Goal: Task Accomplishment & Management: Use online tool/utility

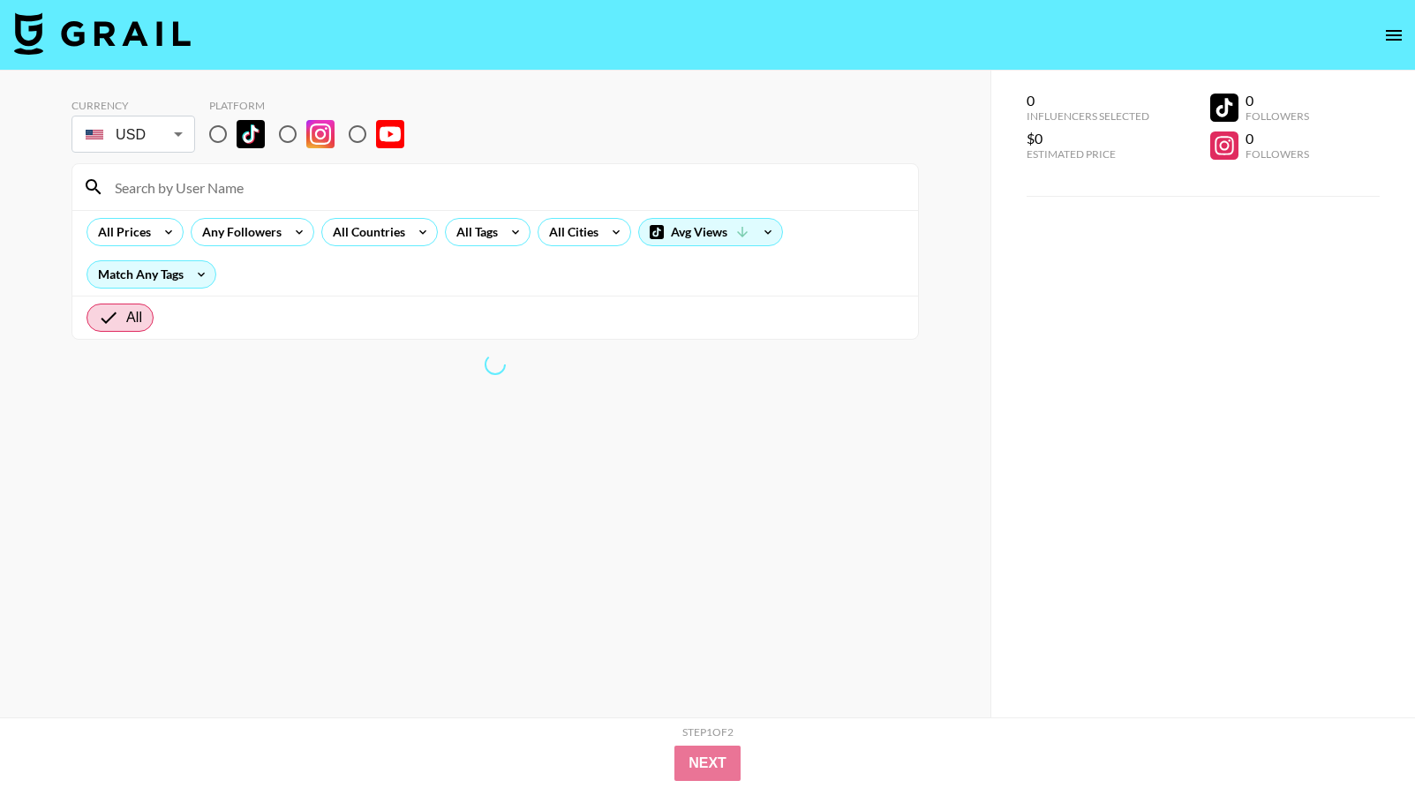
click at [213, 135] on input "radio" at bounding box center [218, 134] width 37 height 37
radio input "true"
click at [555, 234] on div "All Cities" at bounding box center [571, 232] width 64 height 26
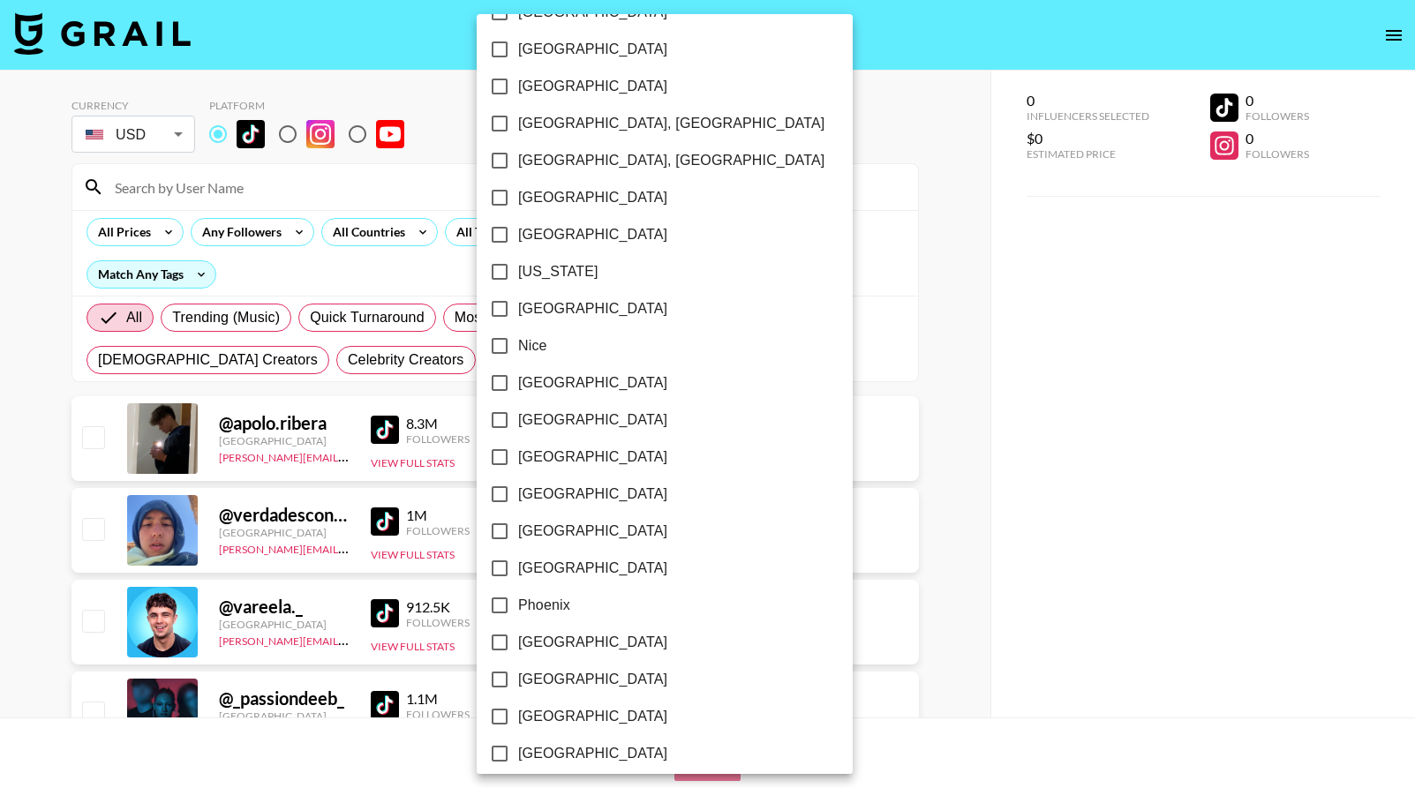
scroll to position [1661, 0]
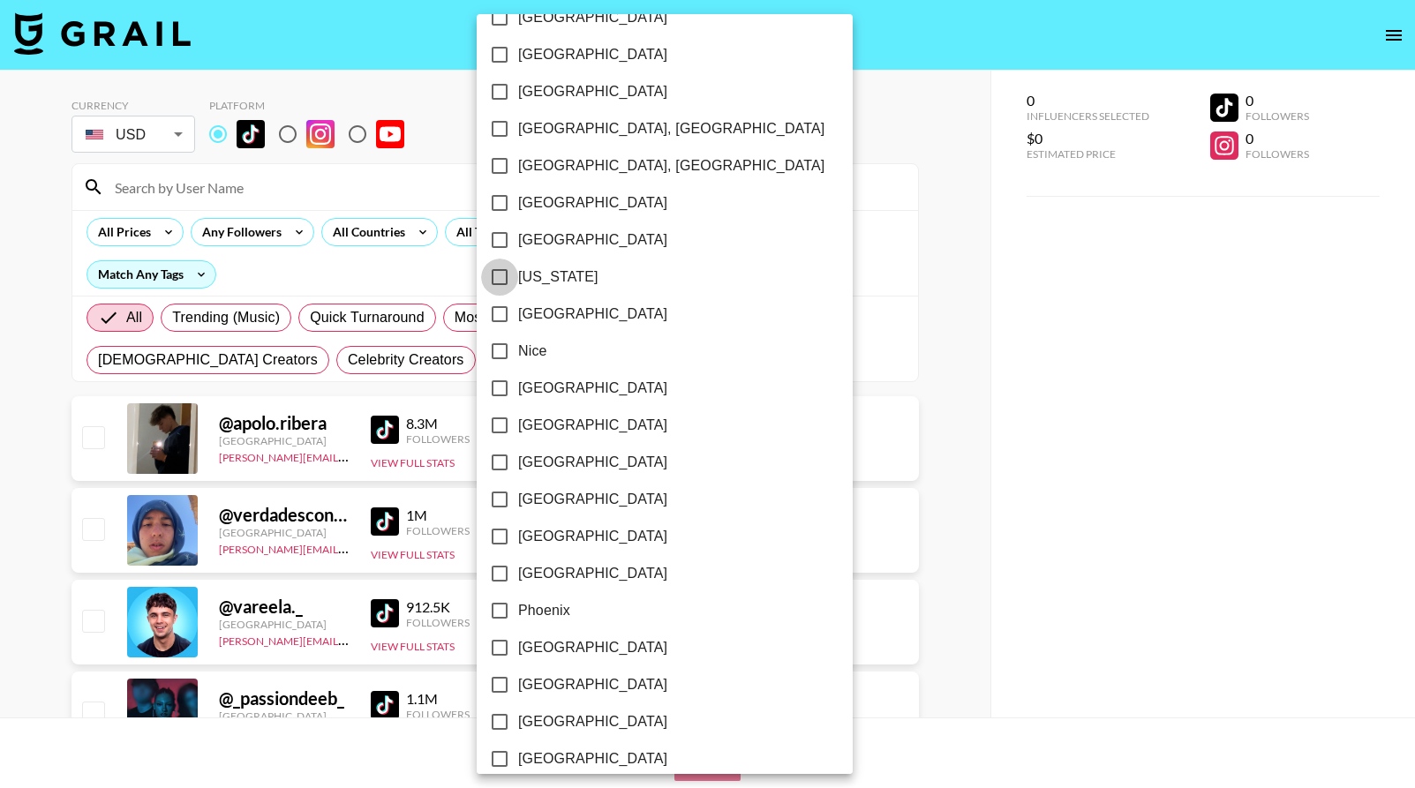
click at [492, 267] on input "[US_STATE]" at bounding box center [499, 277] width 37 height 37
checkbox input "true"
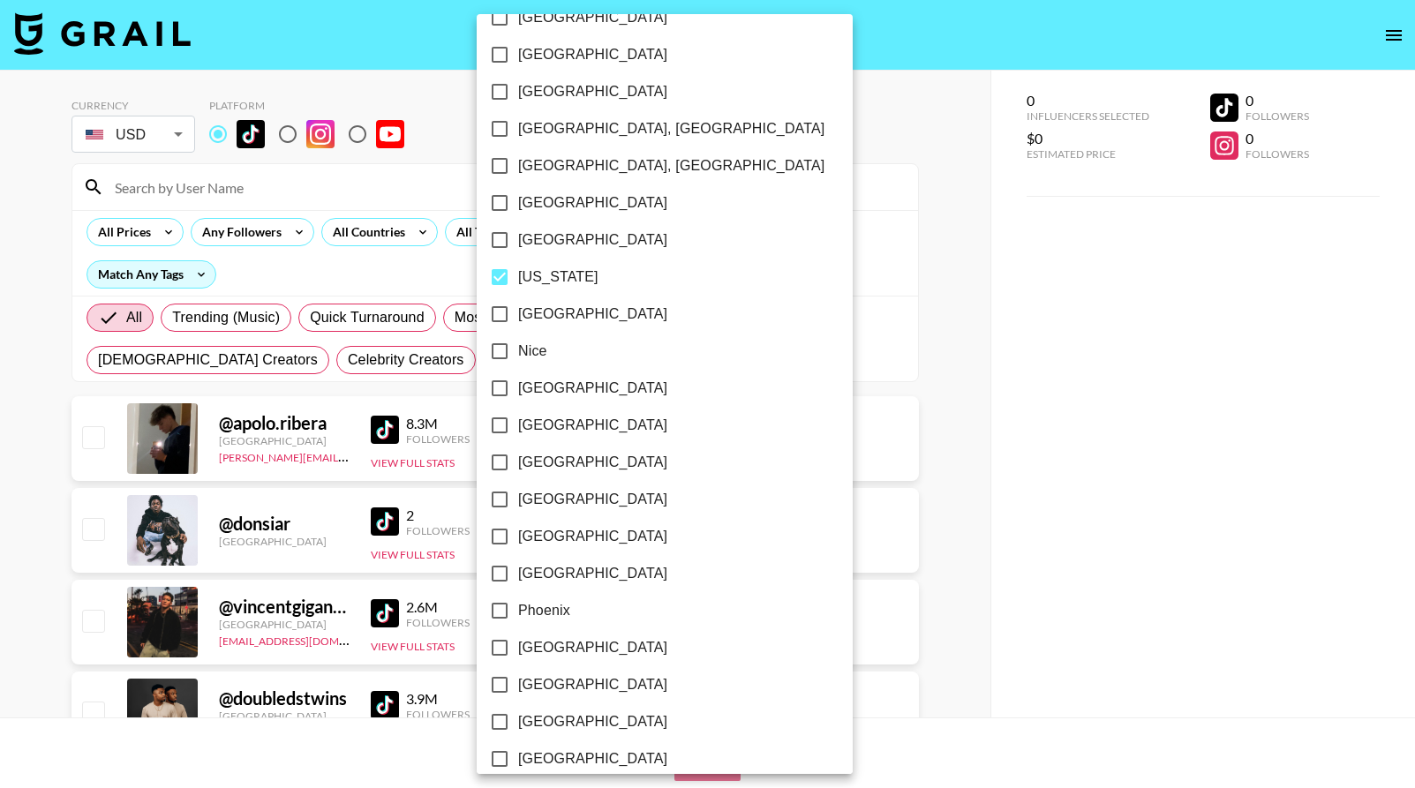
click at [392, 265] on div at bounding box center [707, 394] width 1415 height 788
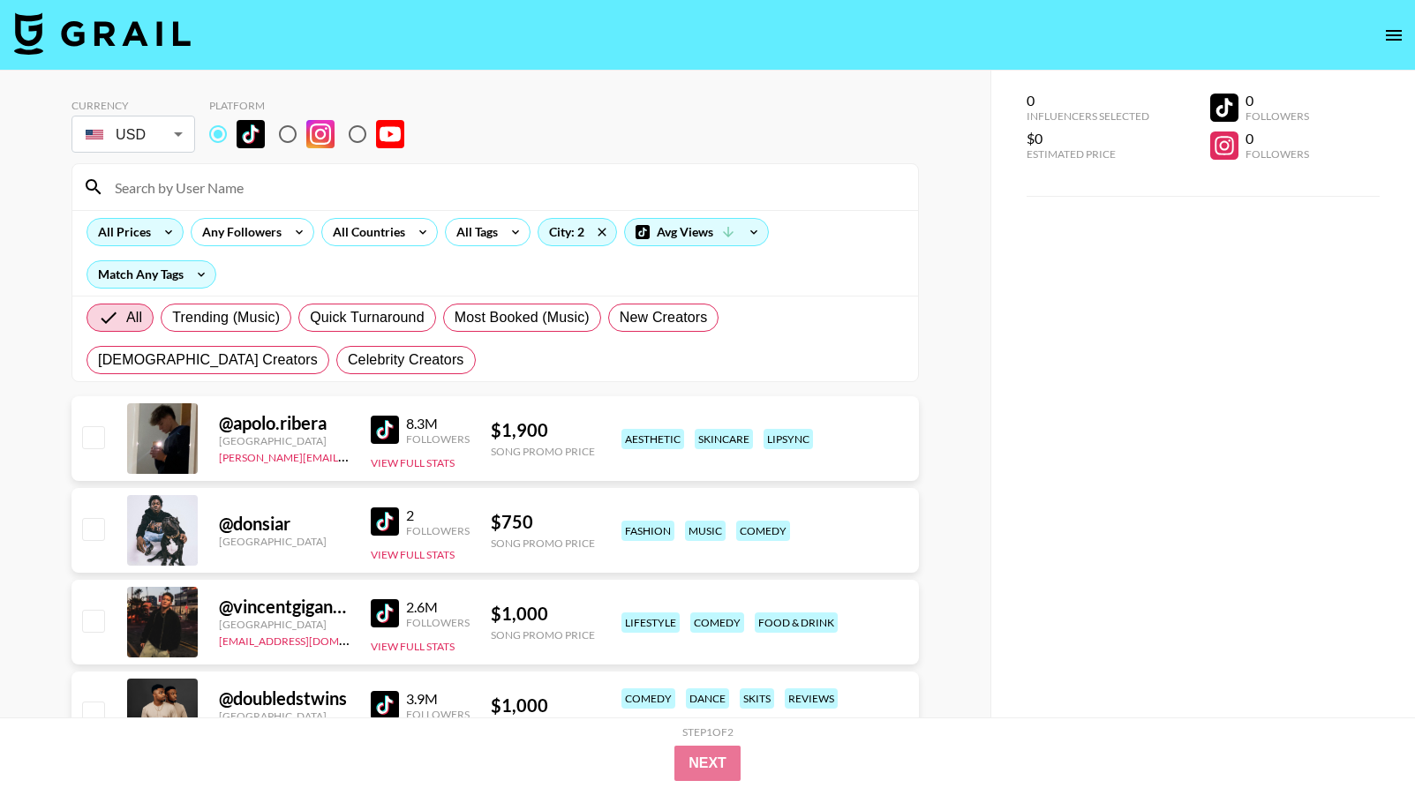
click at [141, 228] on div "All Prices" at bounding box center [120, 232] width 67 height 26
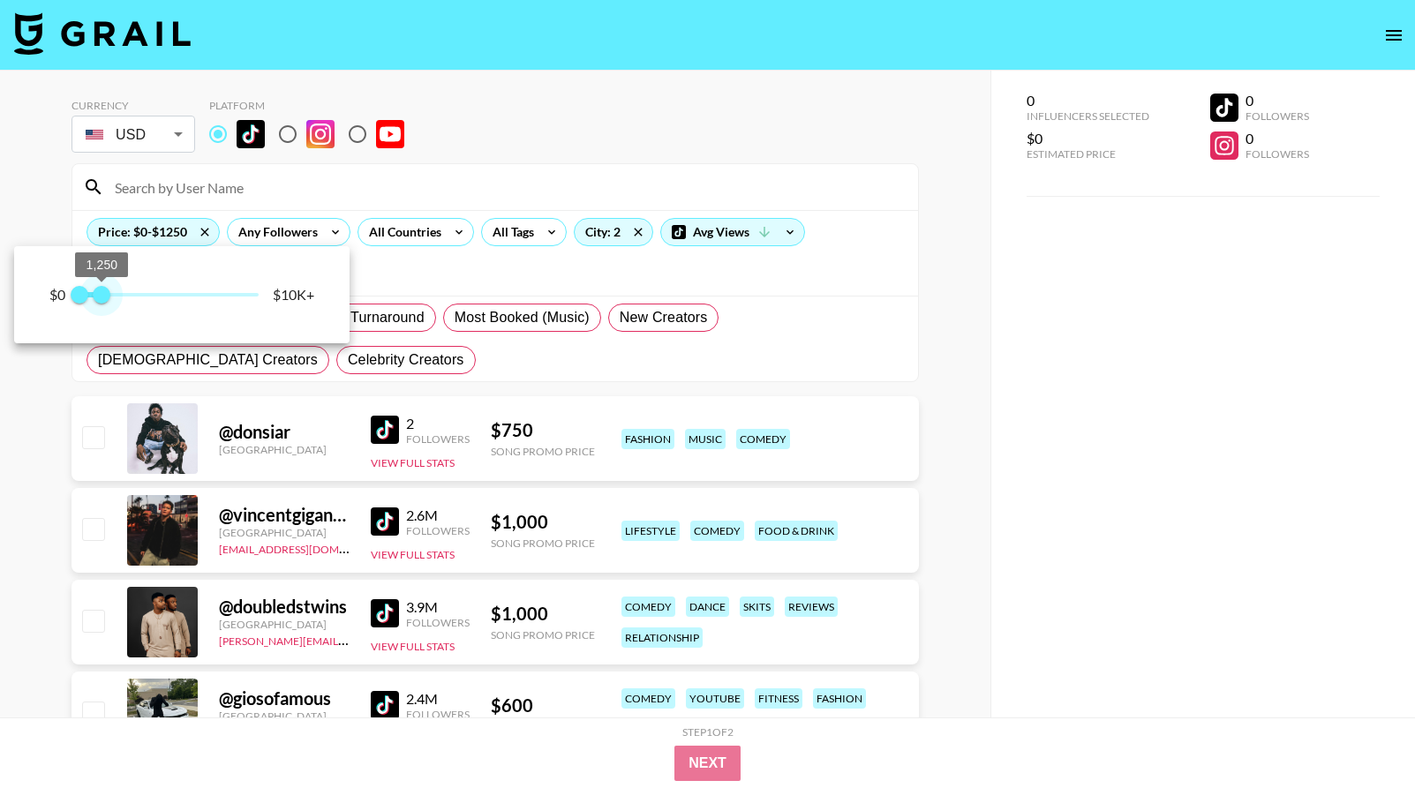
drag, startPoint x: 256, startPoint y: 292, endPoint x: 98, endPoint y: 284, distance: 158.2
click at [99, 287] on span "1,250" at bounding box center [102, 295] width 18 height 18
type input "1250"
click at [102, 293] on span "1,250" at bounding box center [102, 295] width 18 height 18
click at [471, 280] on div at bounding box center [707, 394] width 1415 height 788
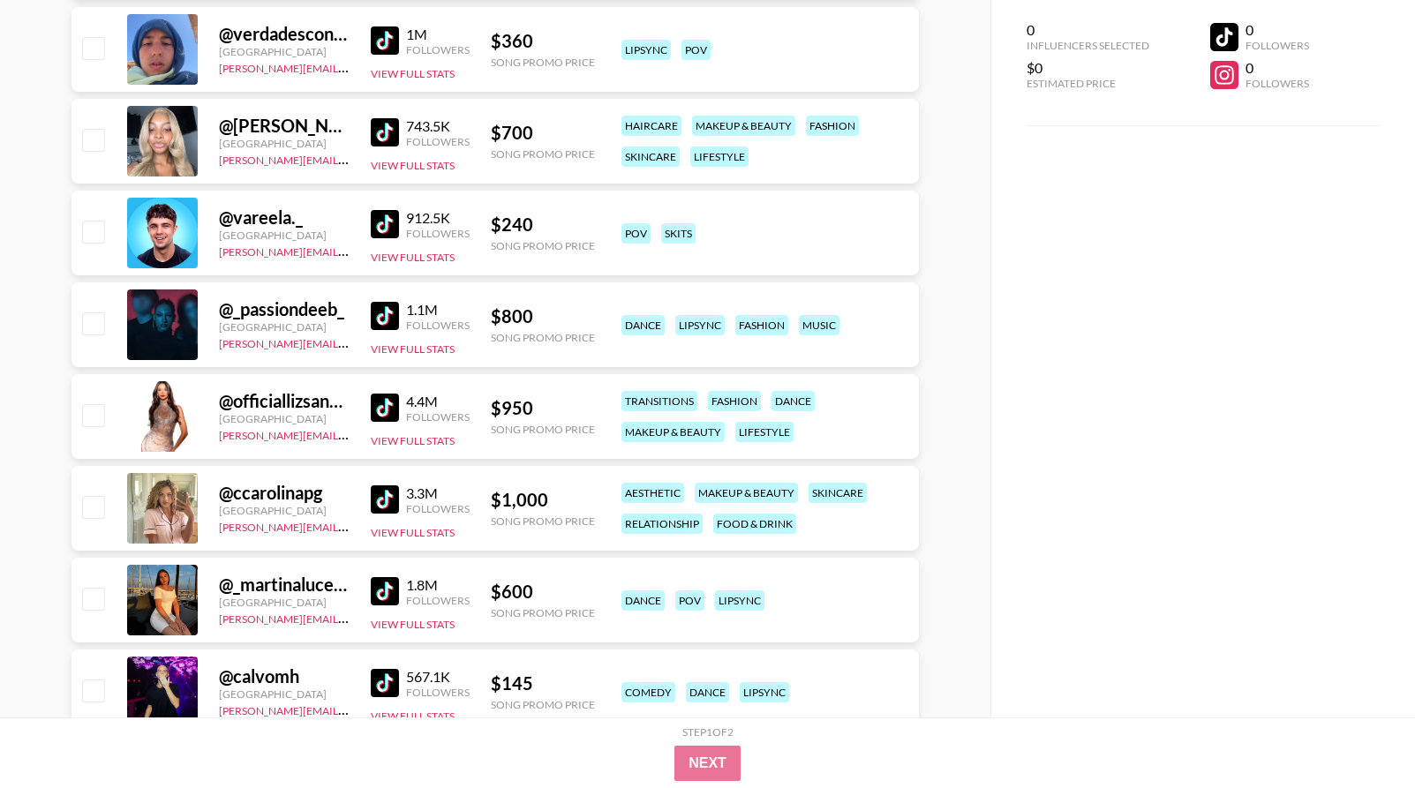
scroll to position [842, 0]
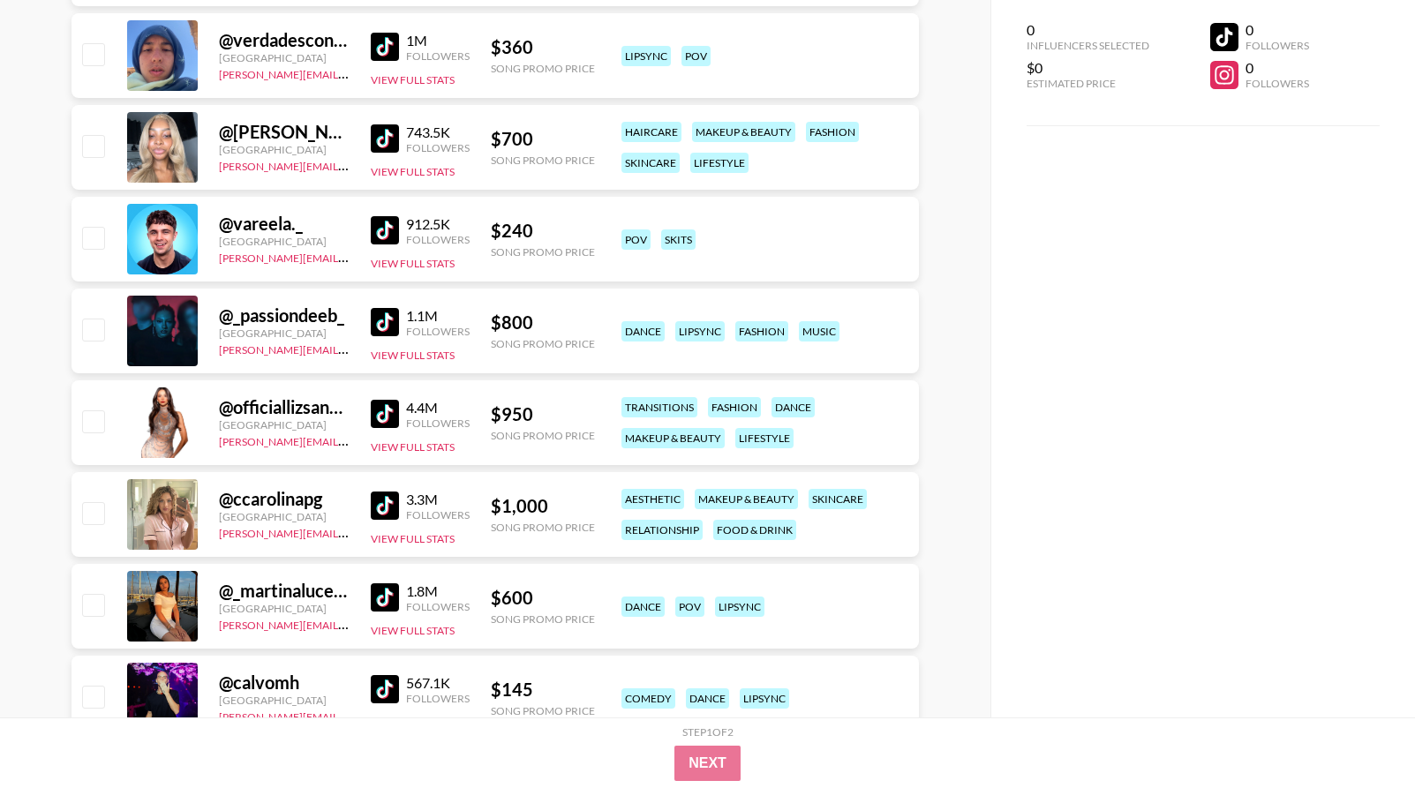
click at [390, 225] on img at bounding box center [385, 230] width 28 height 28
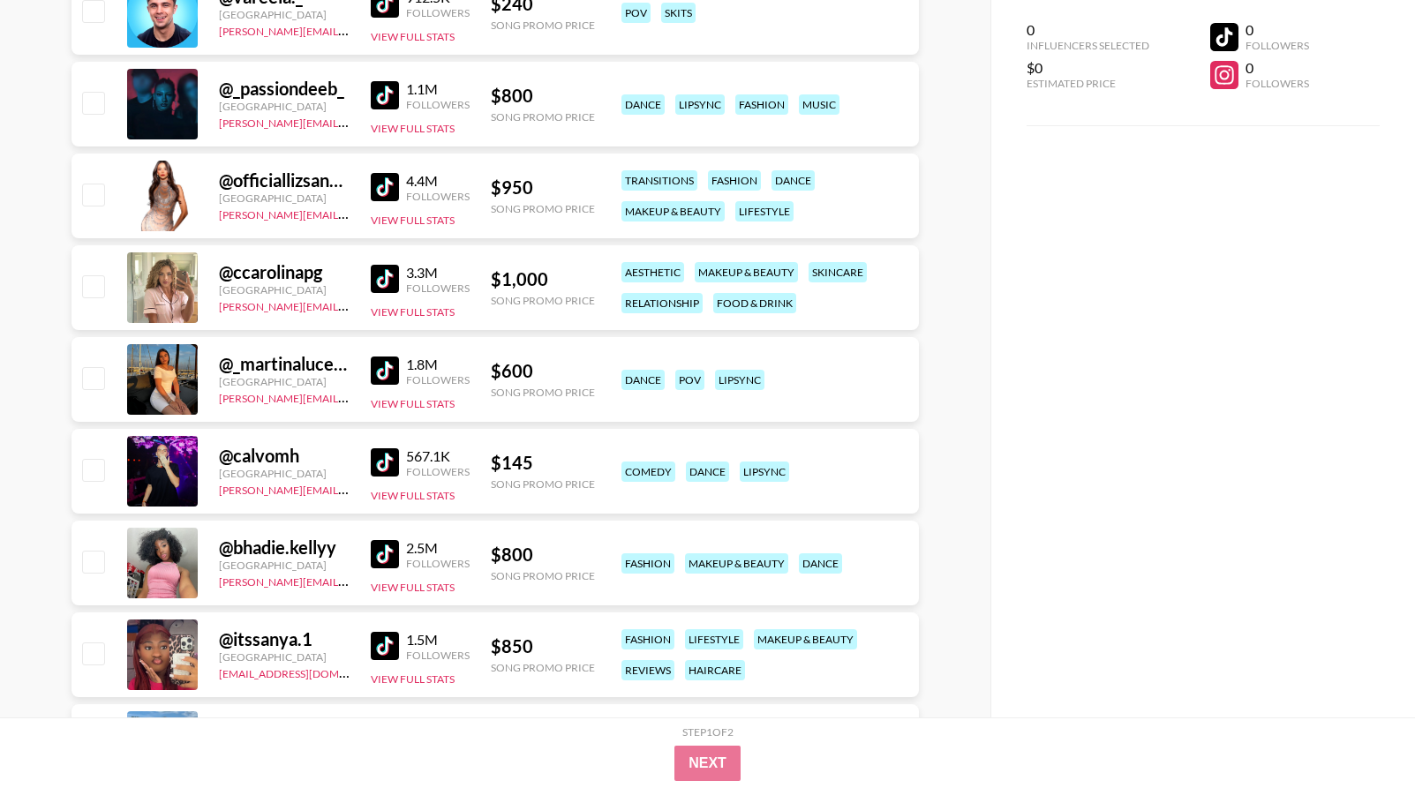
scroll to position [1086, 0]
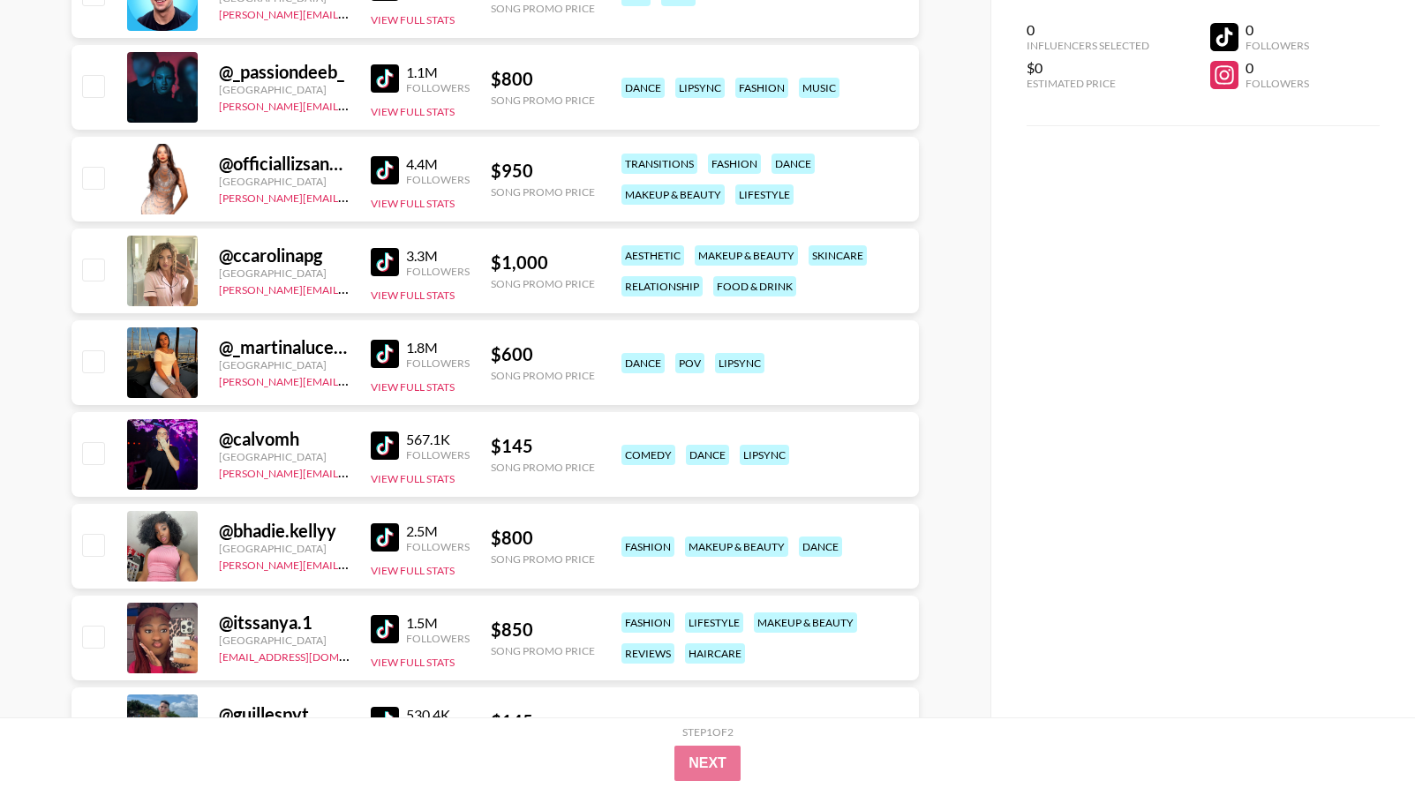
click at [388, 351] on img at bounding box center [385, 354] width 28 height 28
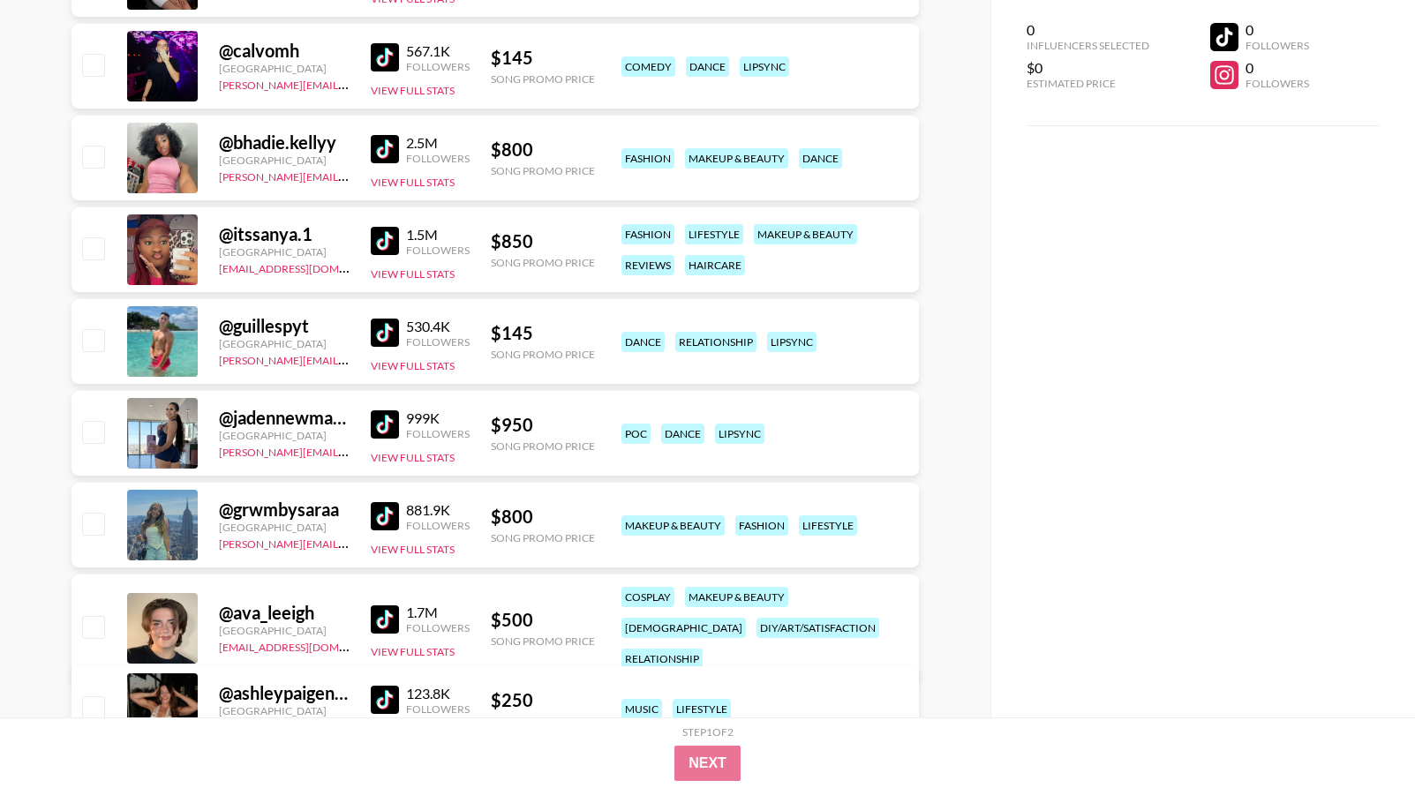
scroll to position [1482, 0]
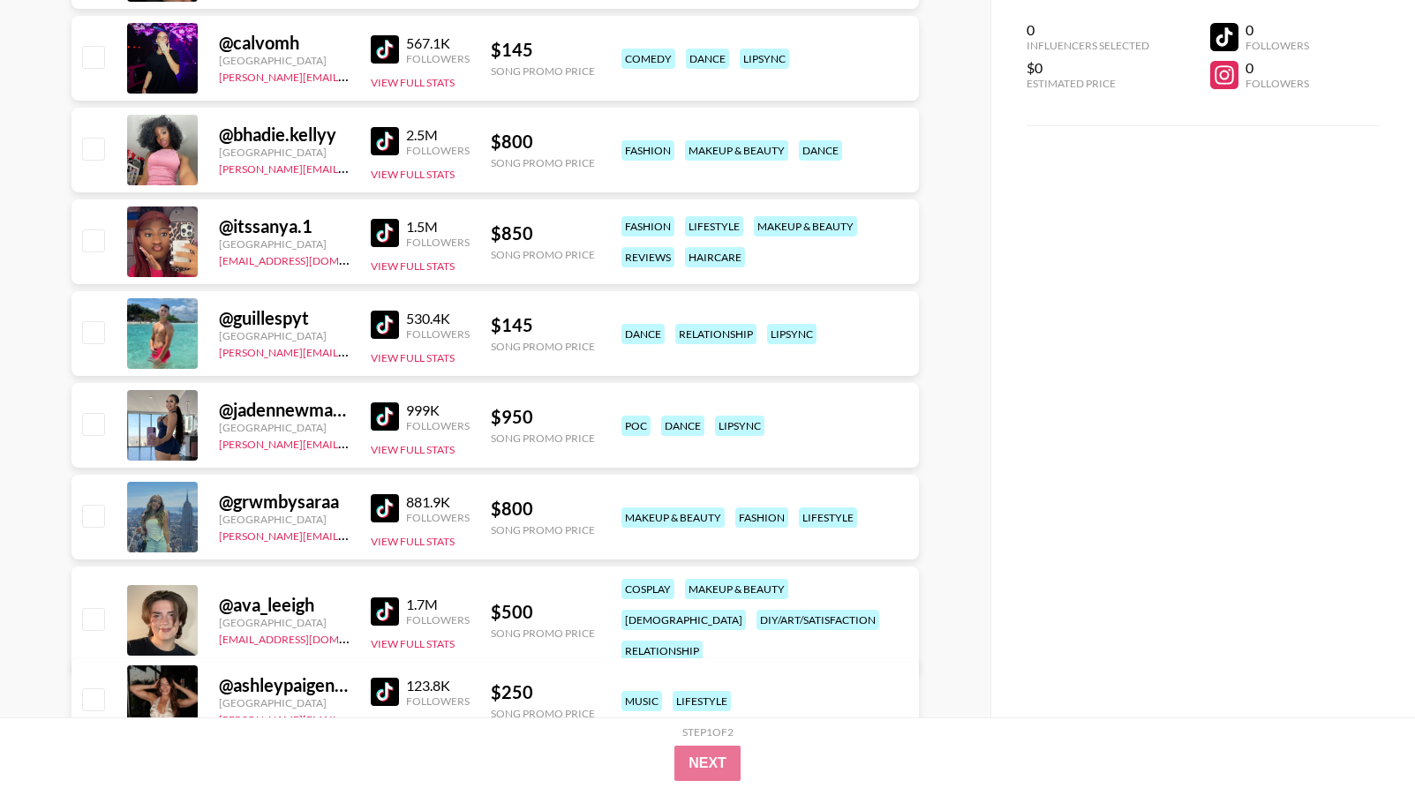
click at [381, 322] on img at bounding box center [385, 325] width 28 height 28
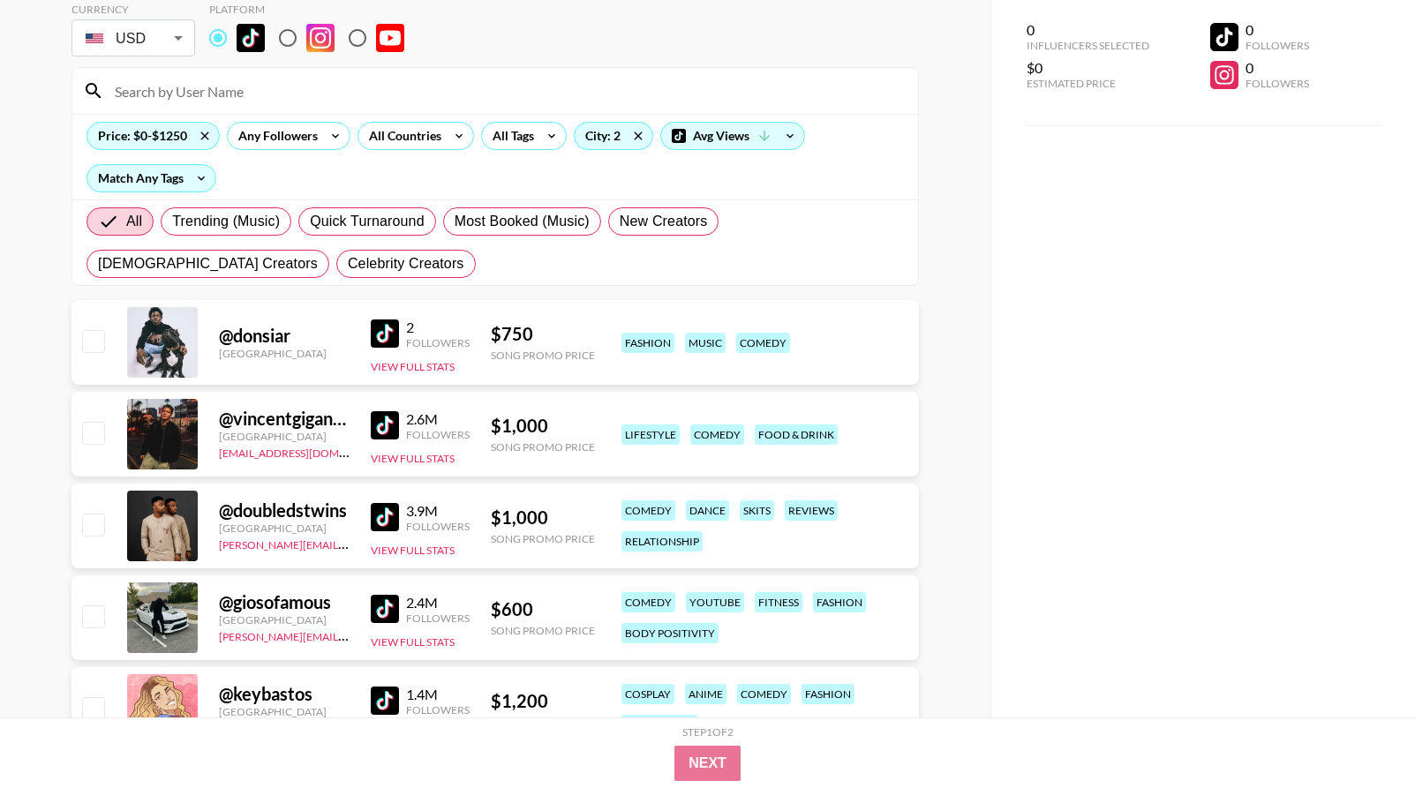
scroll to position [0, 0]
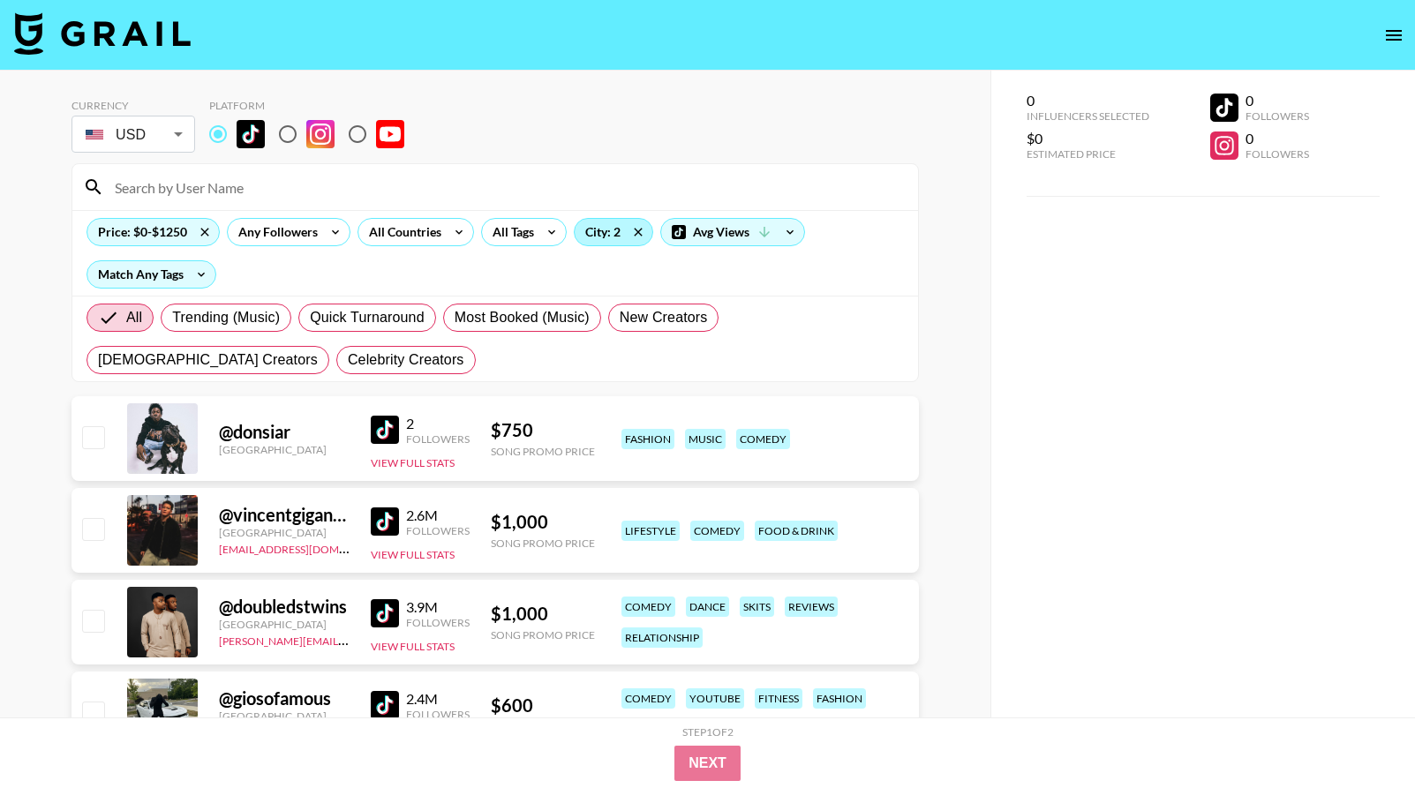
click at [598, 230] on div "City: 2" at bounding box center [614, 232] width 78 height 26
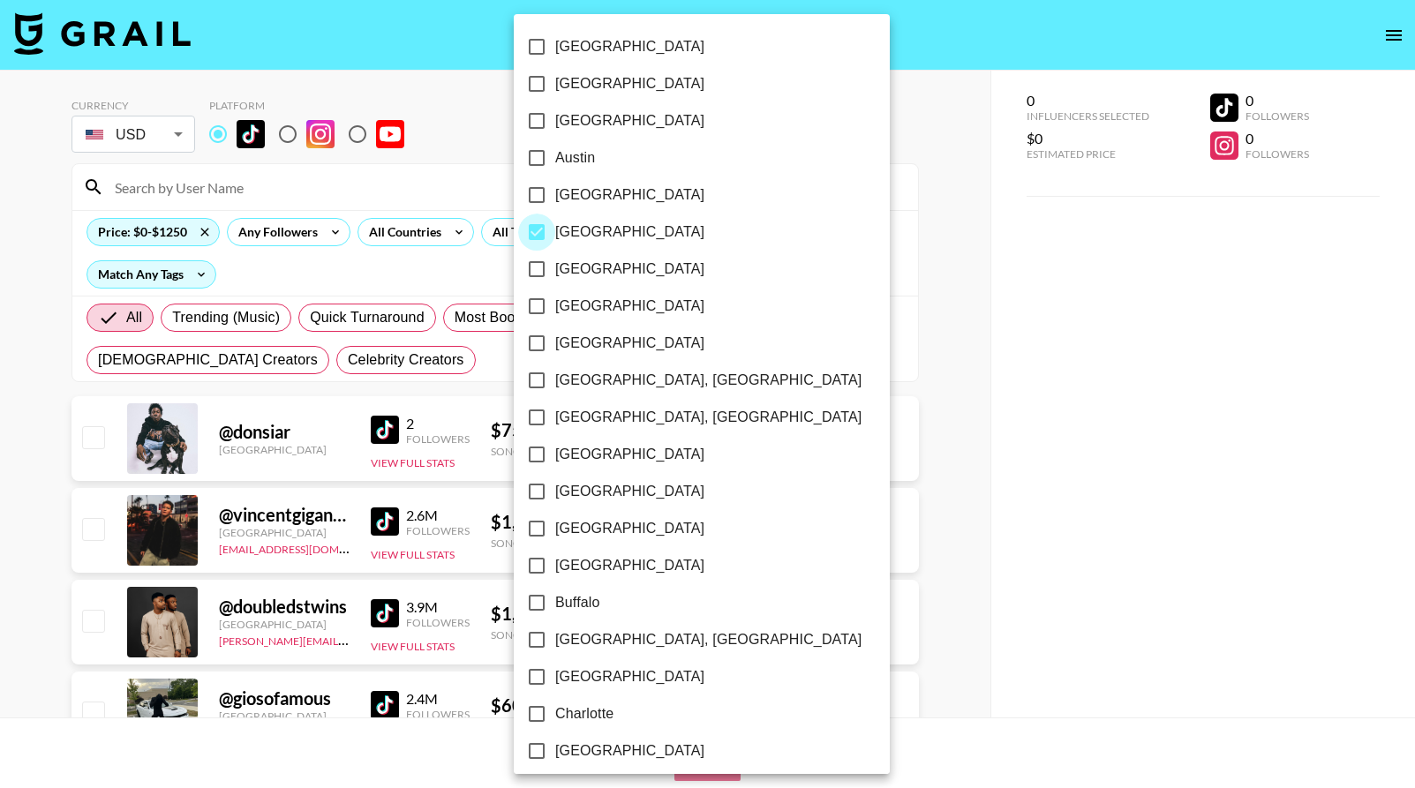
click at [535, 230] on input "[GEOGRAPHIC_DATA]" at bounding box center [536, 232] width 37 height 37
checkbox input "false"
click at [414, 270] on div at bounding box center [707, 394] width 1415 height 788
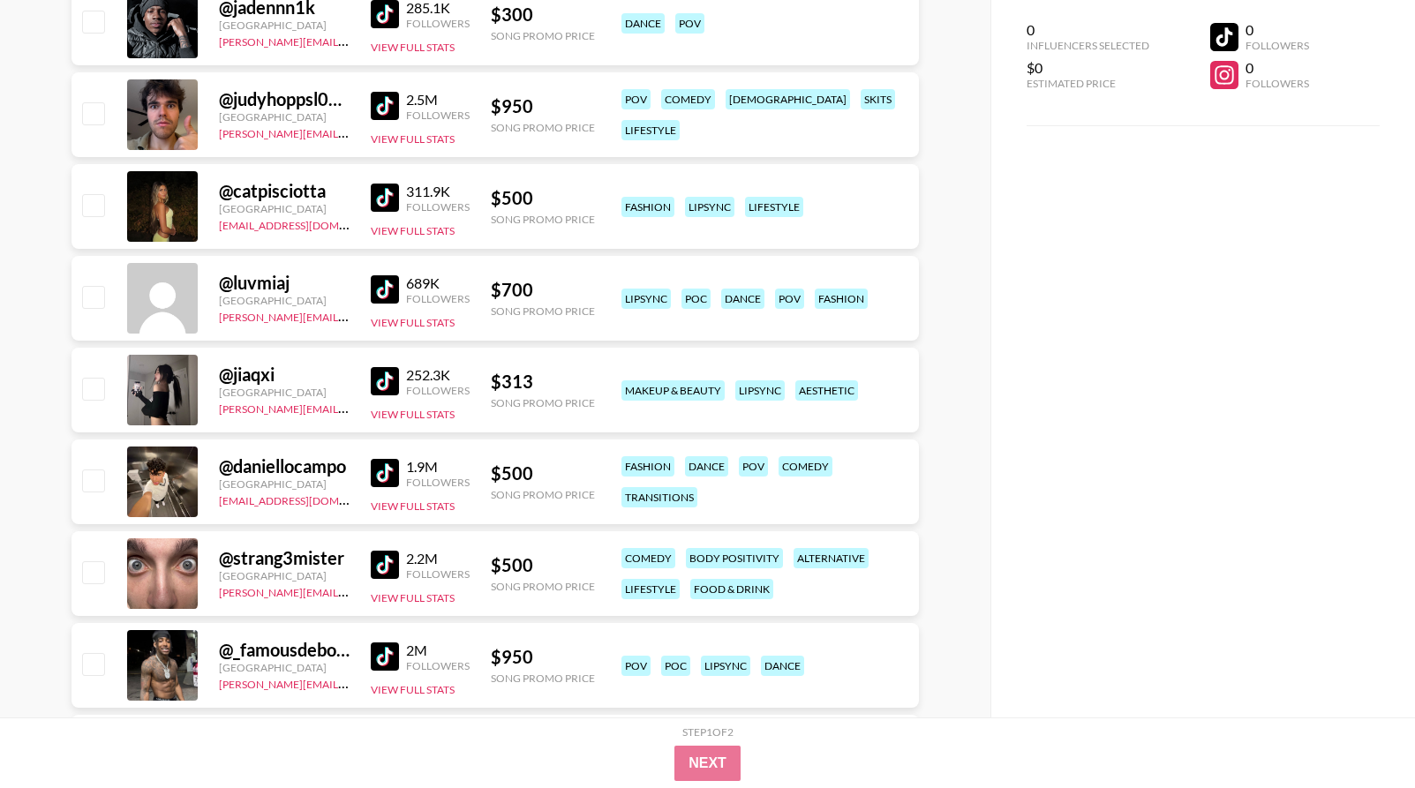
scroll to position [1617, 0]
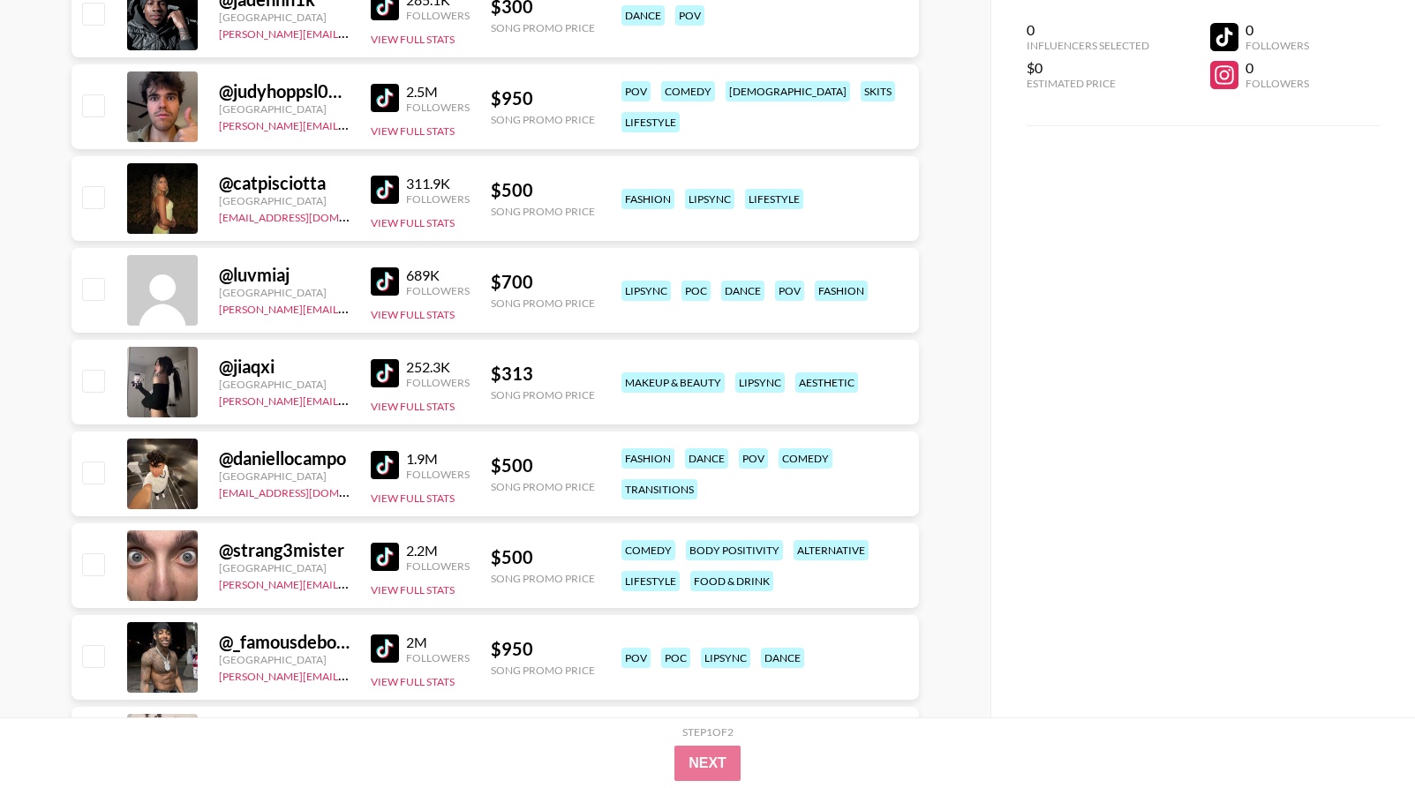
click at [385, 183] on img at bounding box center [385, 190] width 28 height 28
